Goal: Task Accomplishment & Management: Manage account settings

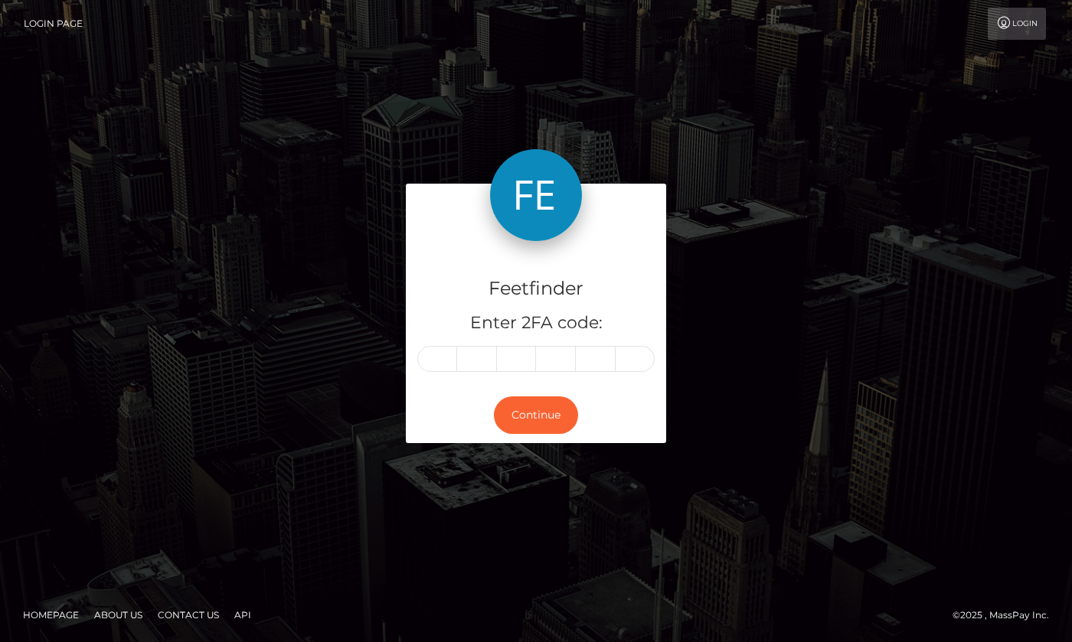
click at [445, 364] on input "text" at bounding box center [437, 359] width 40 height 26
type input "9"
type input "7"
type input "4"
type input "1"
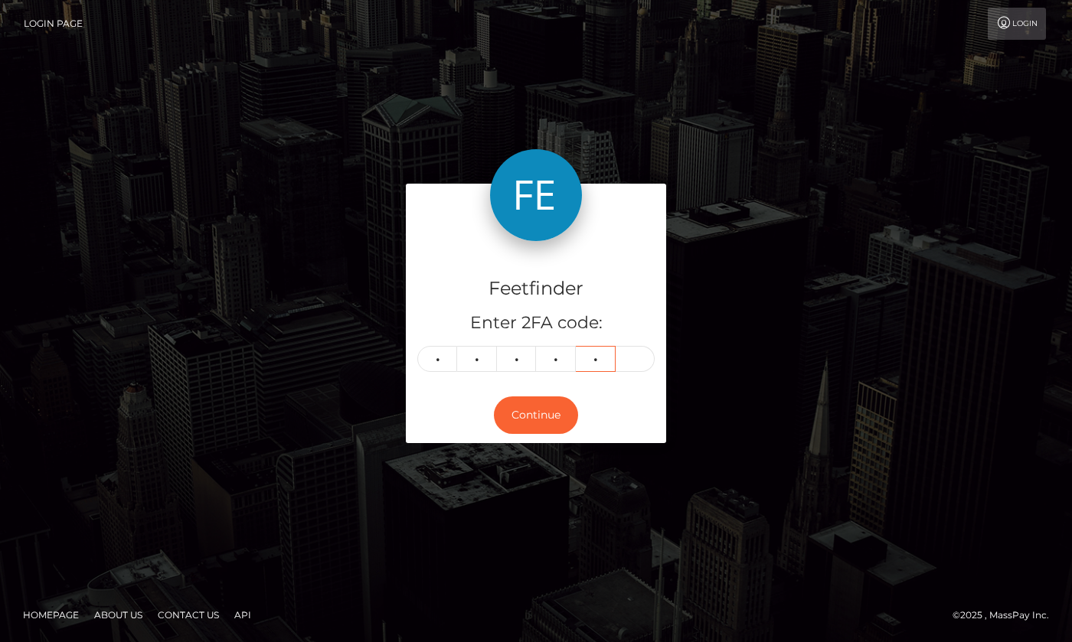
type input "8"
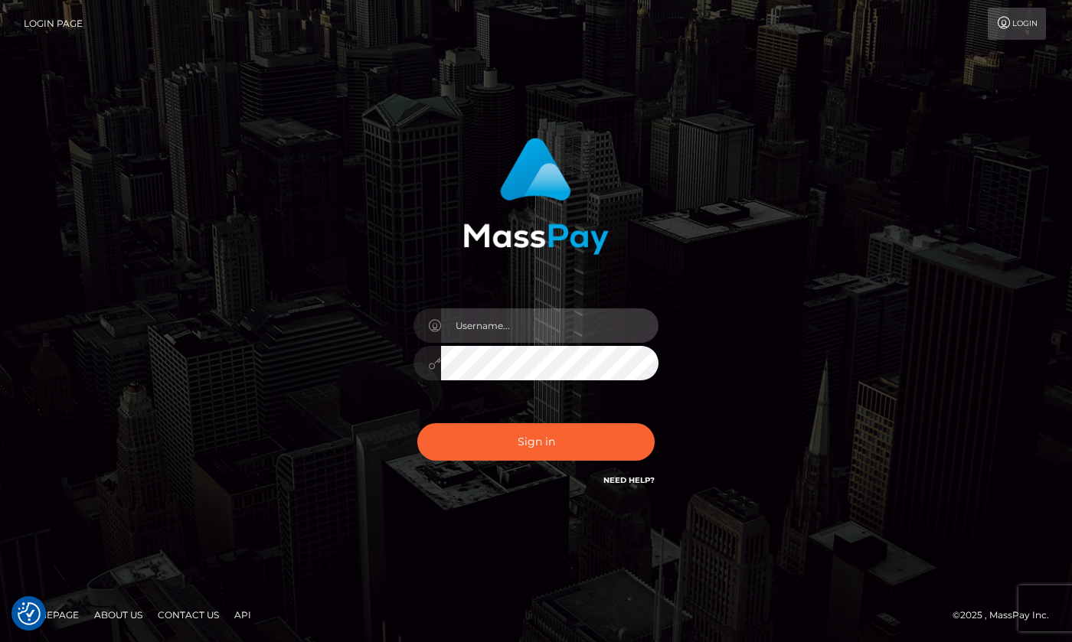
type input "hello.feetfinder"
click at [548, 331] on input "hello.feetfinder" at bounding box center [549, 326] width 217 height 34
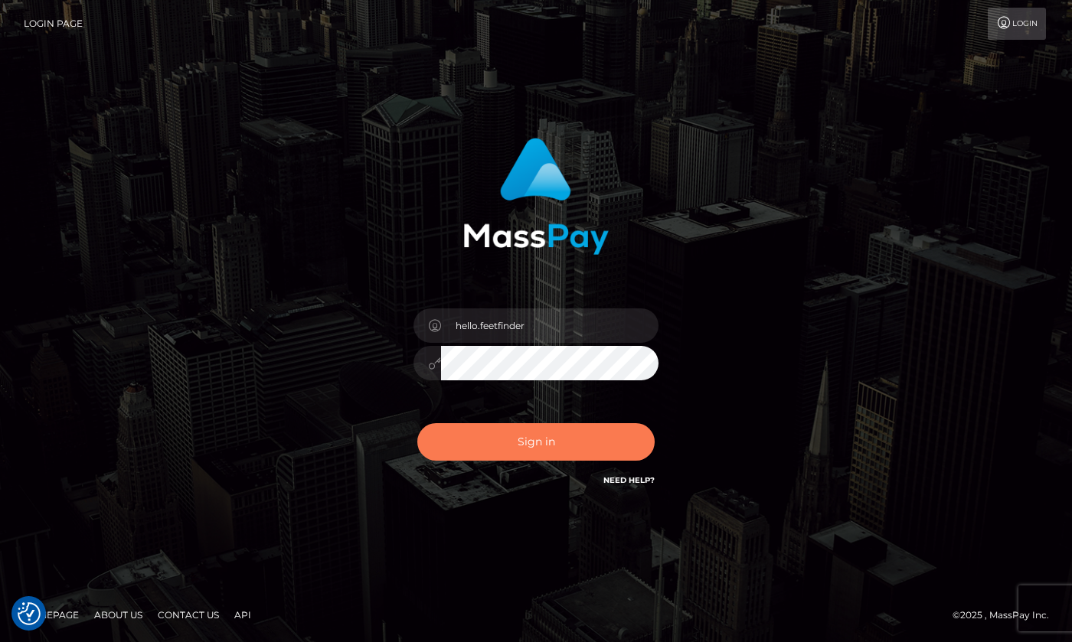
click at [546, 437] on button "Sign in" at bounding box center [535, 442] width 237 height 38
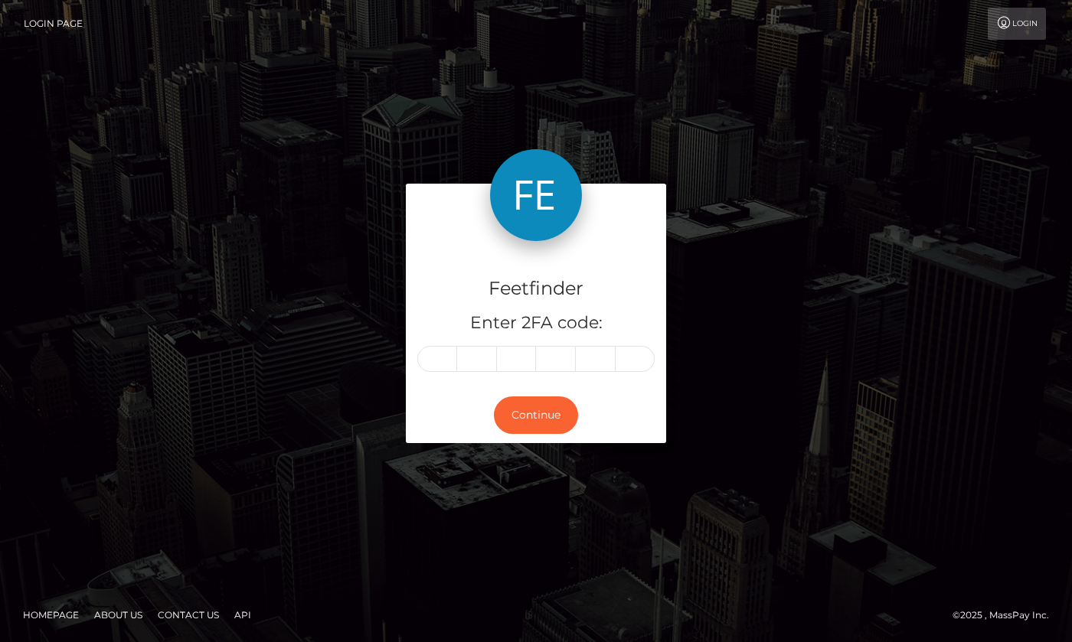
click at [441, 350] on input "text" at bounding box center [437, 359] width 40 height 26
type input "9"
type input "7"
type input "4"
type input "1"
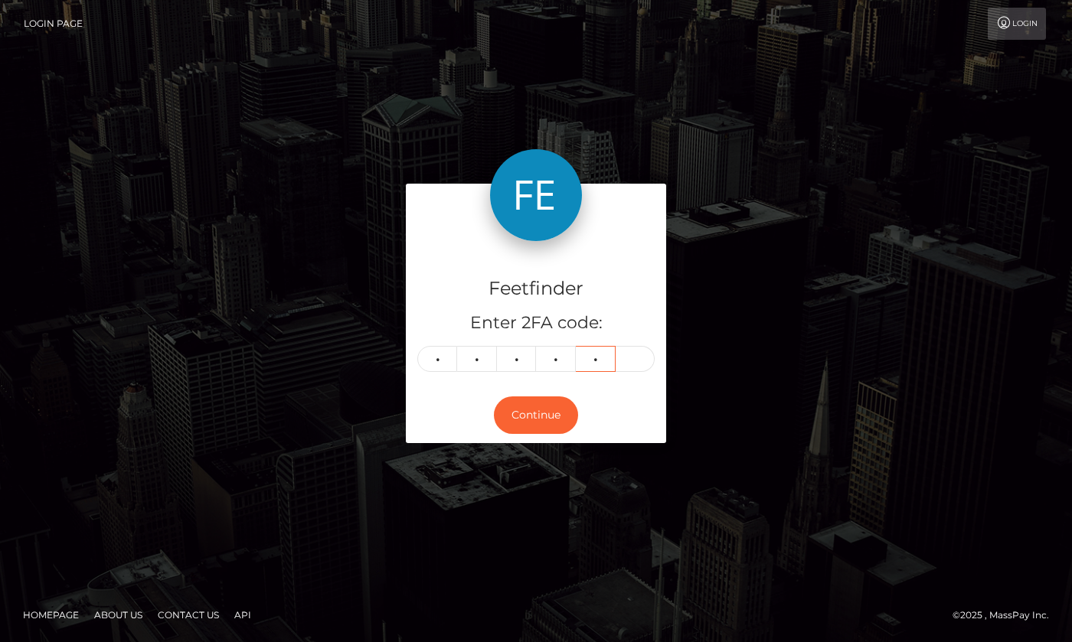
type input "8"
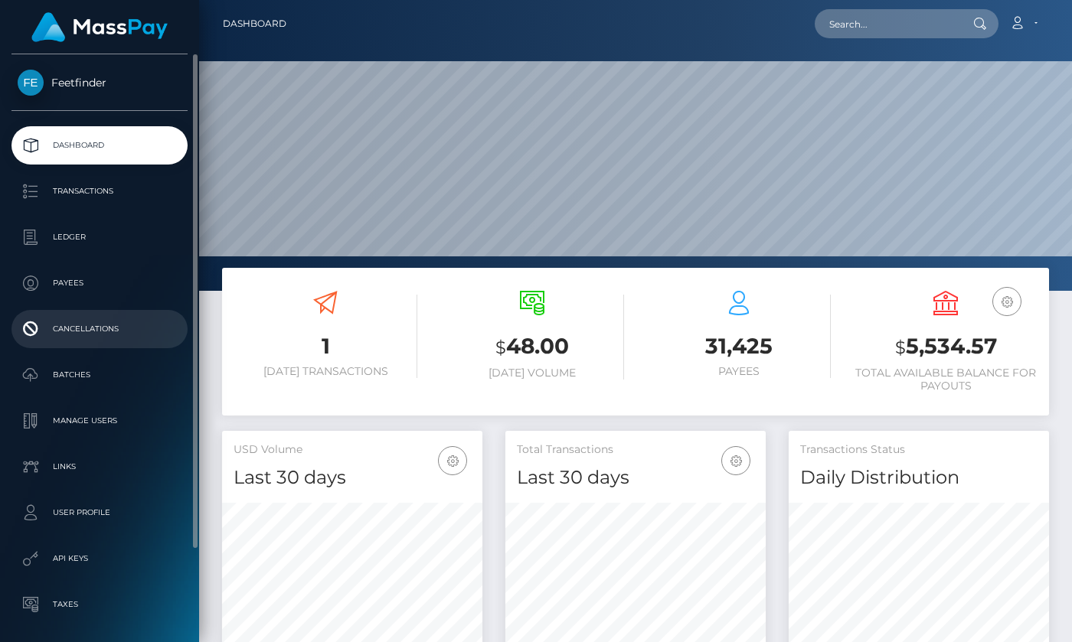
scroll to position [272, 260]
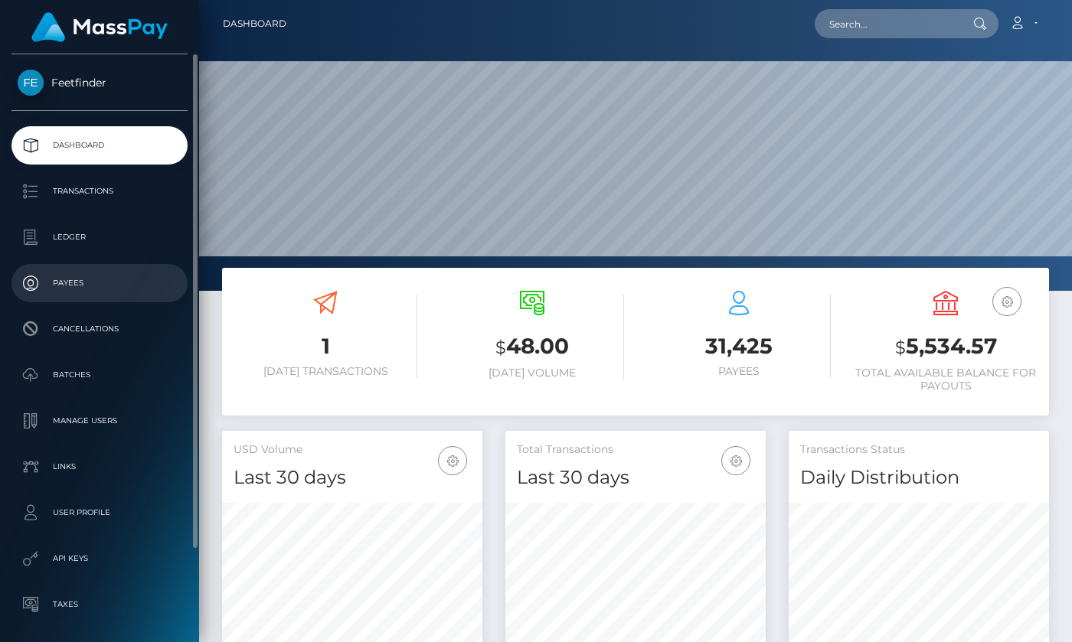
click at [77, 279] on p "Payees" at bounding box center [100, 283] width 164 height 23
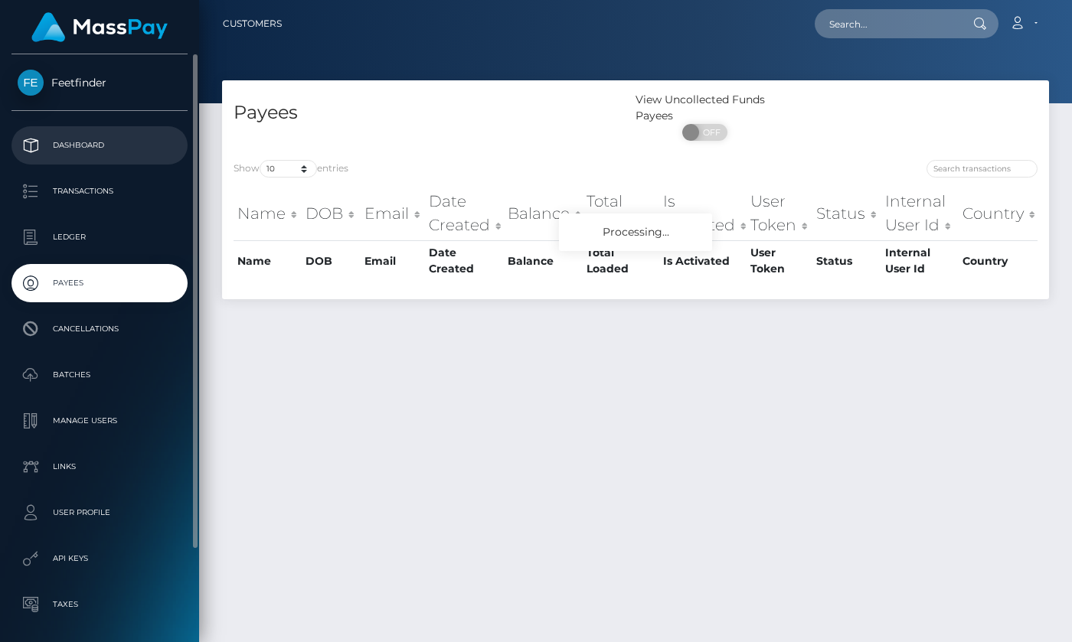
click at [96, 145] on p "Dashboard" at bounding box center [100, 145] width 164 height 23
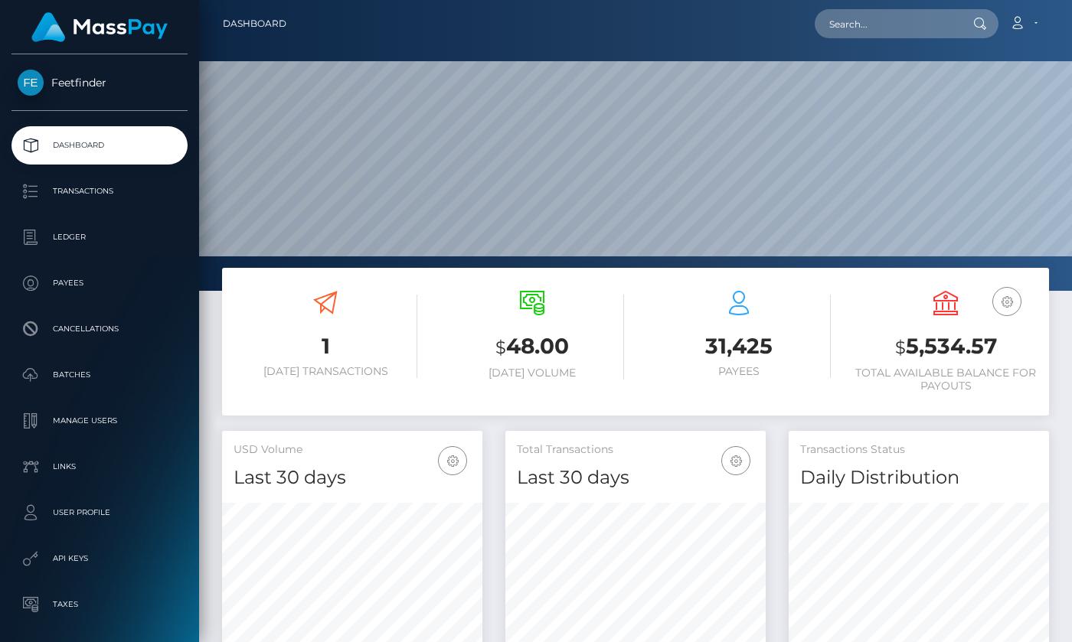
scroll to position [96, 0]
